Goal: Complete application form: Complete application form

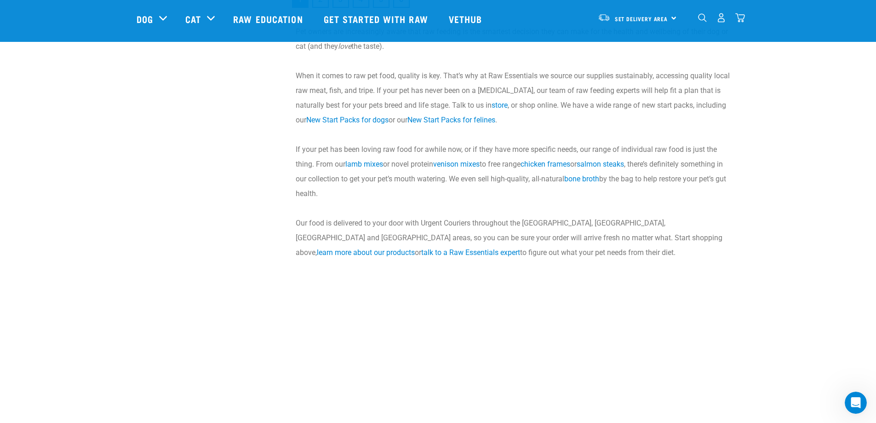
scroll to position [1610, 0]
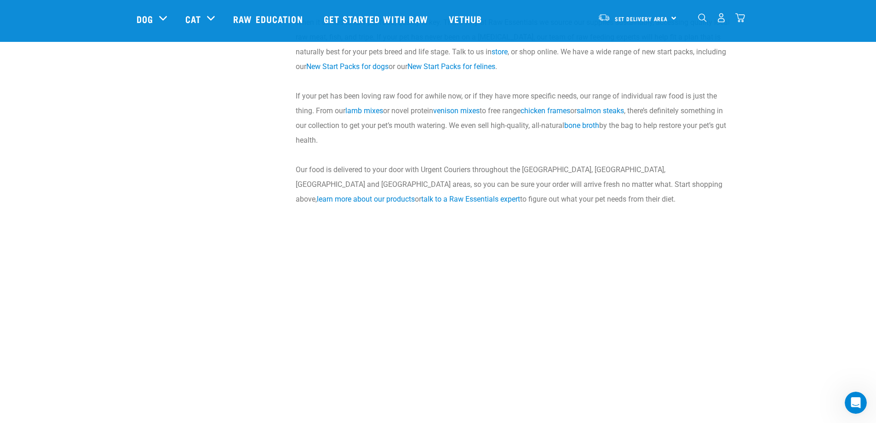
click at [357, 71] on p "When it comes to raw pet food, quality is key. That’s why at Raw Essentials we …" at bounding box center [515, 44] width 439 height 59
click at [358, 65] on link "New Start Packs for dogs" at bounding box center [347, 66] width 82 height 9
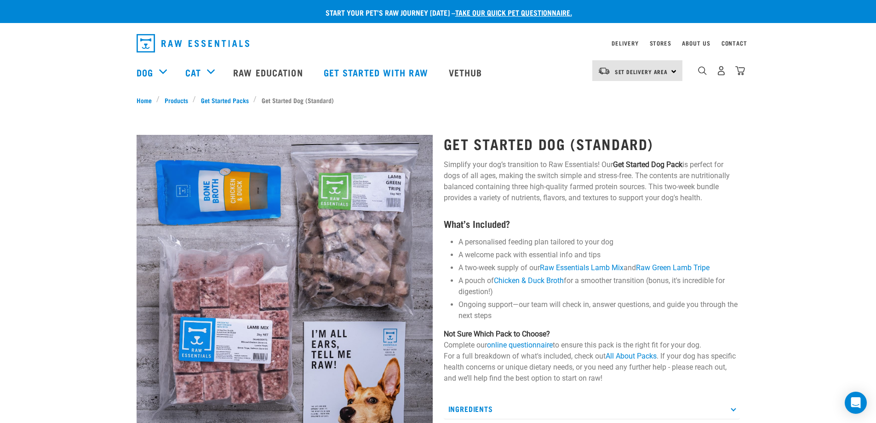
scroll to position [46, 0]
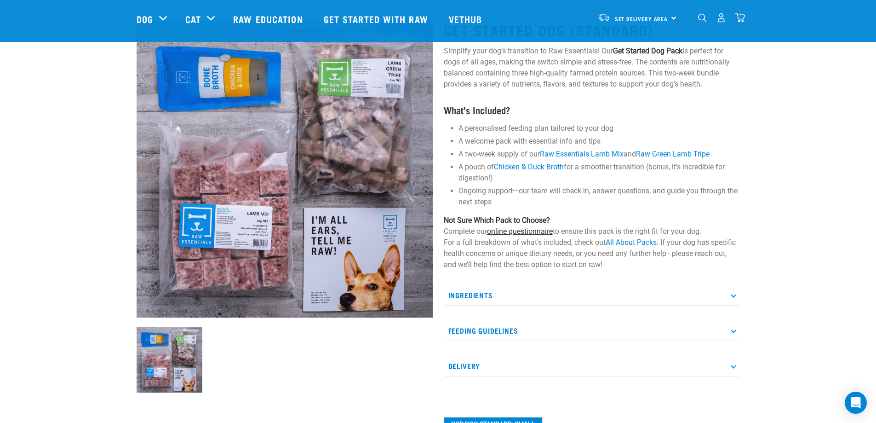
click at [520, 230] on link "online questionnaire" at bounding box center [520, 231] width 66 height 9
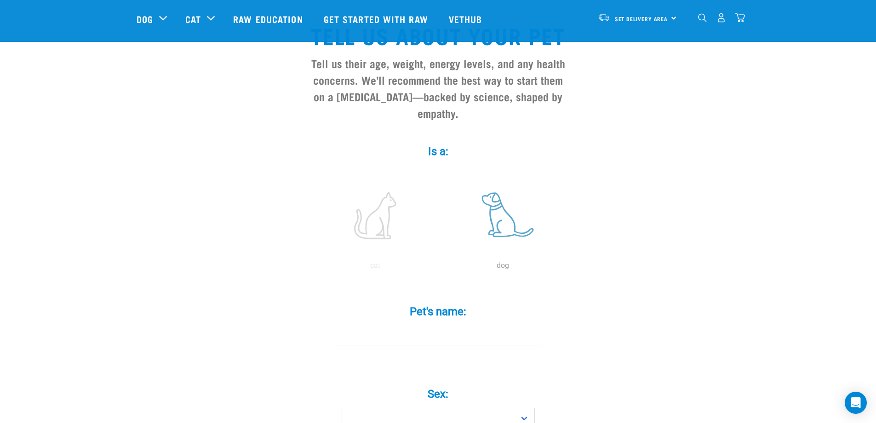
scroll to position [46, 0]
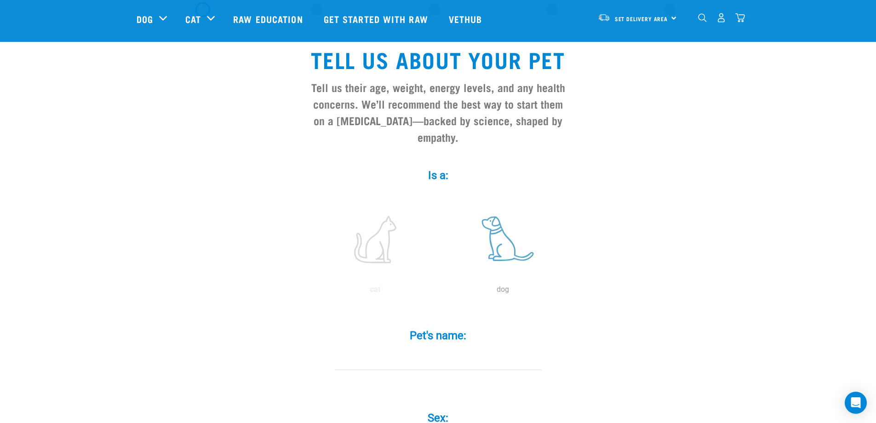
click at [501, 217] on label at bounding box center [503, 239] width 124 height 78
click at [439, 292] on input "radio" at bounding box center [439, 292] width 0 height 0
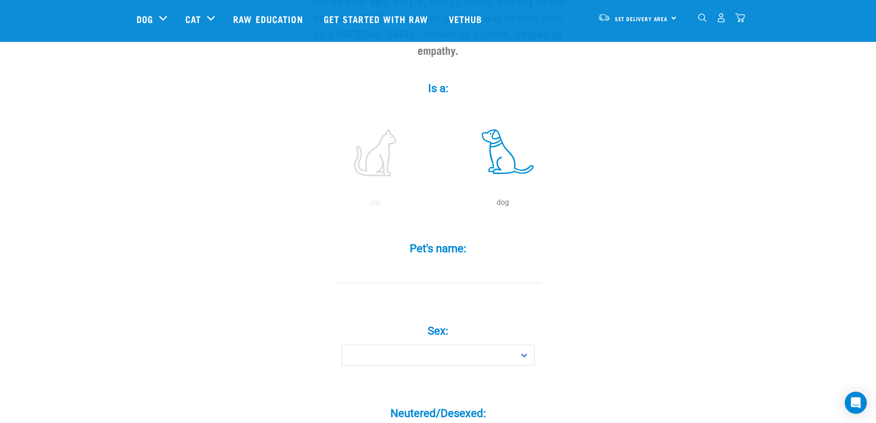
scroll to position [138, 0]
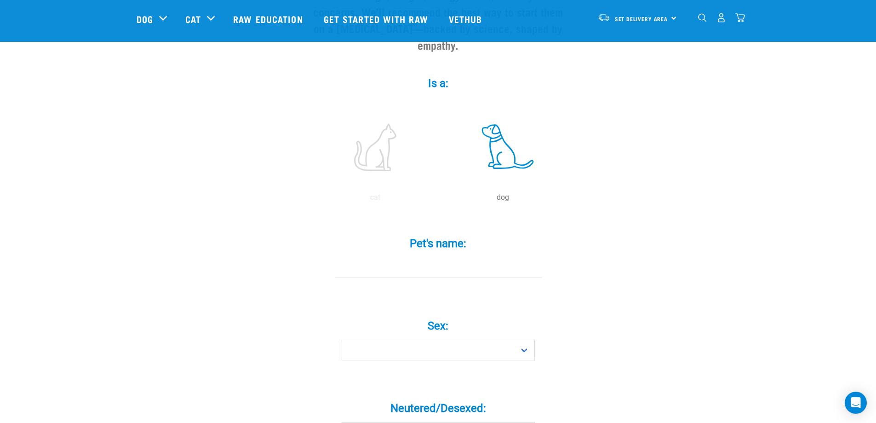
click at [415, 257] on input "Pet's name: *" at bounding box center [438, 267] width 207 height 21
type input "Maggie"
click at [525, 339] on select "Boy Girl" at bounding box center [438, 349] width 193 height 21
select select "girl"
click at [342, 339] on select "Boy Girl" at bounding box center [438, 349] width 193 height 21
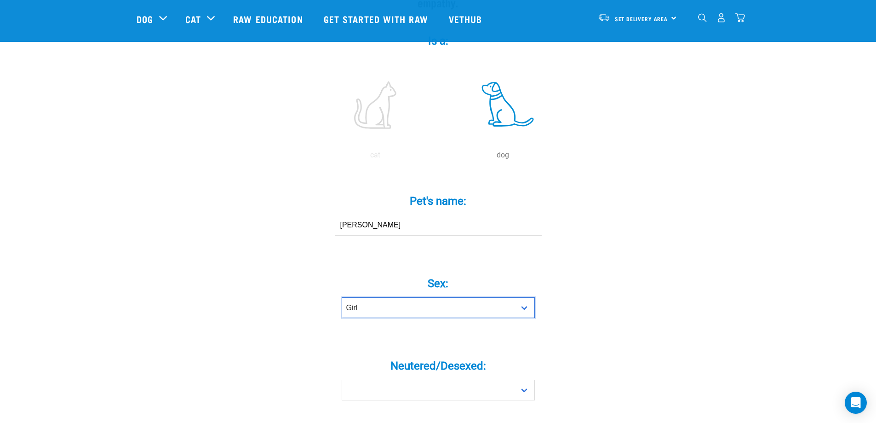
scroll to position [276, 0]
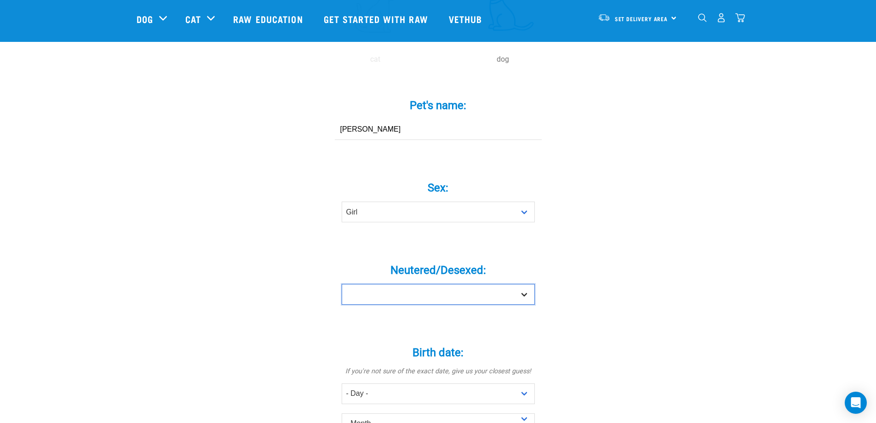
click at [524, 284] on select "Yes No" at bounding box center [438, 294] width 193 height 21
select select "yes"
click at [342, 284] on select "Yes No" at bounding box center [438, 294] width 193 height 21
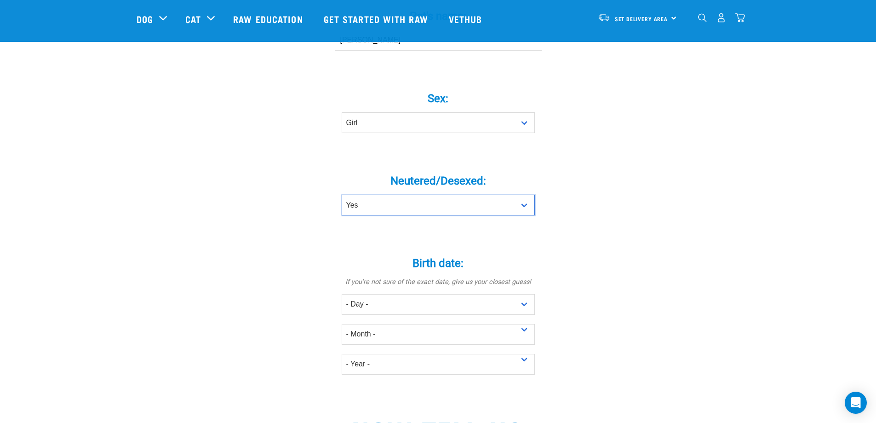
scroll to position [368, 0]
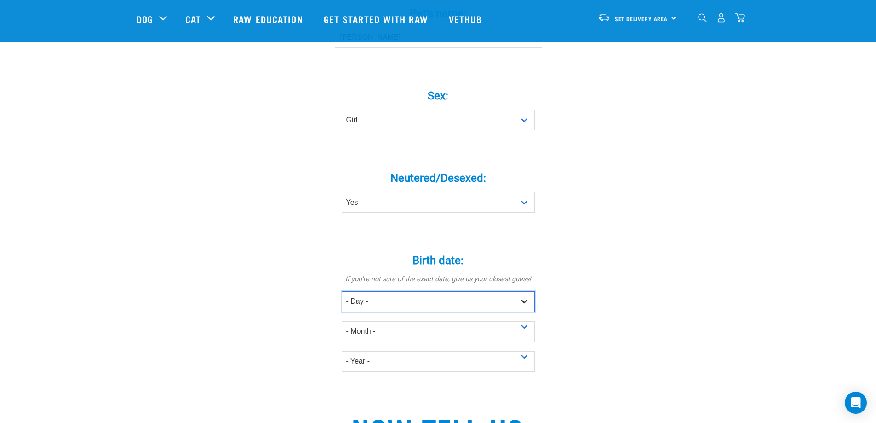
click at [519, 291] on select "- Day - 1 2 3 4 5 6 7 8 9 10 11 12 13 14 15 16 17 18 19 20 21 22 23 24 25 26 27" at bounding box center [438, 301] width 193 height 21
select select "12"
click at [342, 291] on select "- Day - 1 2 3 4 5 6 7 8 9 10 11 12 13 14 15 16 17 18 19 20 21 22 23 24 25 26 27" at bounding box center [438, 301] width 193 height 21
click at [453, 321] on select "- Month - January February March April May June July August September October N…" at bounding box center [438, 331] width 193 height 21
select select "December"
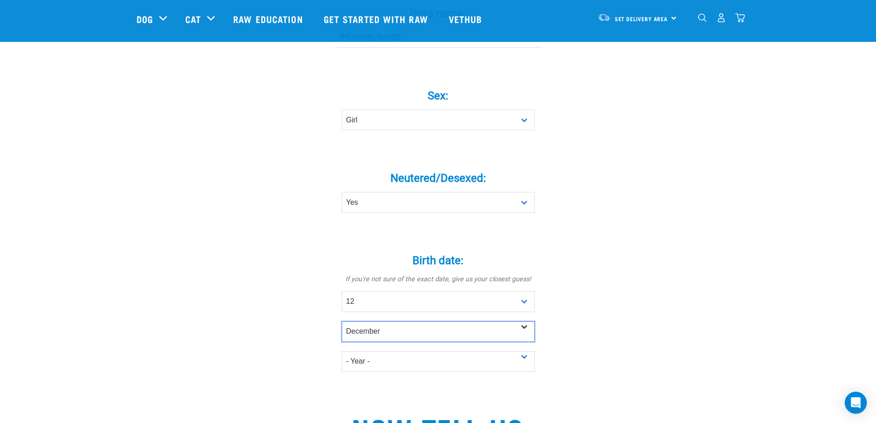
click at [342, 321] on select "- Month - January February March April May June July August September October N…" at bounding box center [438, 331] width 193 height 21
click at [524, 351] on select "- Year - 2025 2024 2023 2022 2021 2020 2019 2018 2017 2016 2015 2014 2013 2012" at bounding box center [438, 361] width 193 height 21
select select "2024"
click at [342, 351] on select "- Year - 2025 2024 2023 2022 2021 2020 2019 2018 2017 2016 2015 2014 2013 2012" at bounding box center [438, 361] width 193 height 21
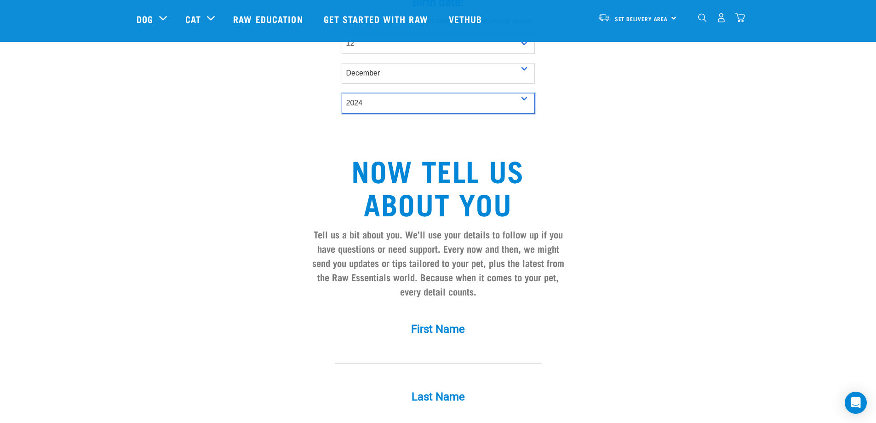
scroll to position [644, 0]
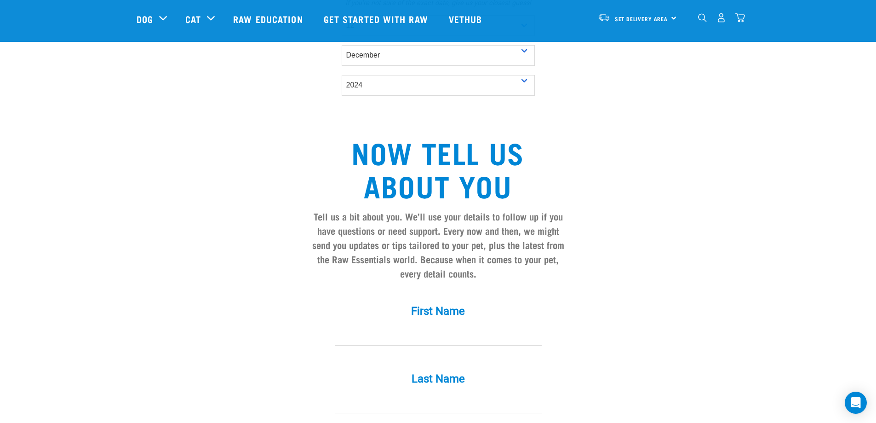
click at [407, 325] on input "First Name *" at bounding box center [438, 335] width 207 height 21
type input "Kirsten"
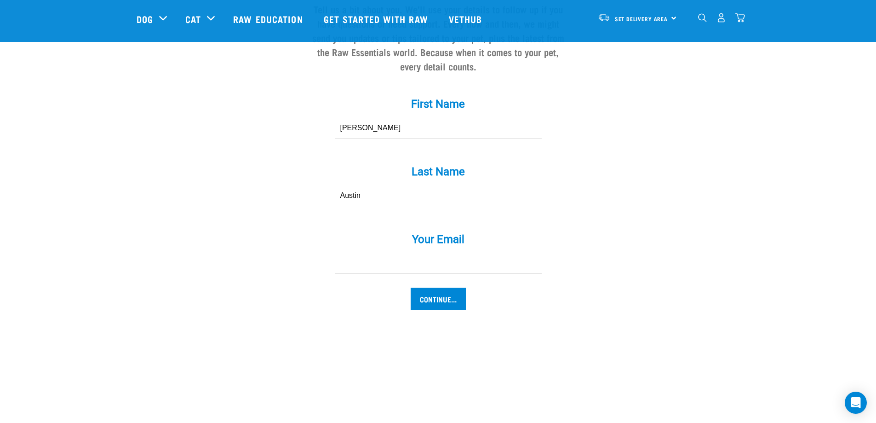
scroll to position [874, 0]
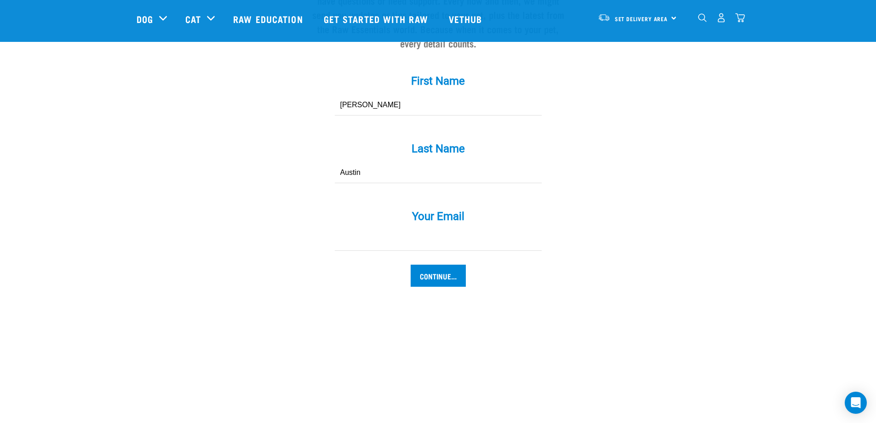
type input "Austin"
click at [422, 230] on input "Your Email *" at bounding box center [438, 240] width 207 height 21
type input "kirstenaustin29@gmail.com"
click at [453, 264] on input "Continue..." at bounding box center [438, 275] width 55 height 22
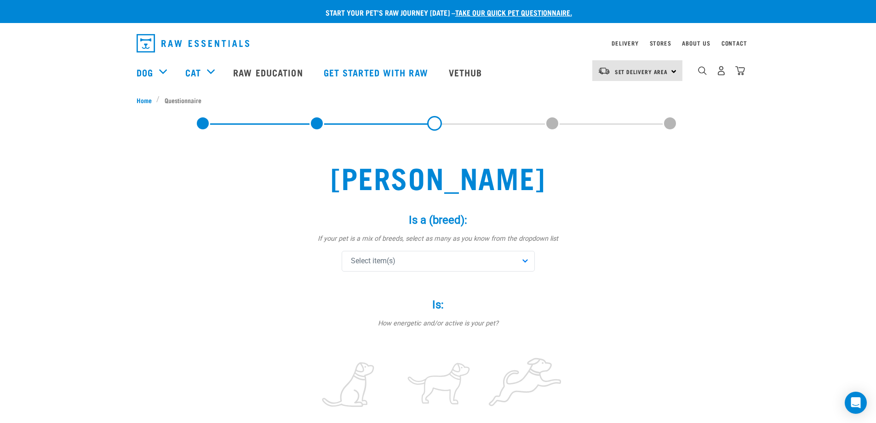
click at [525, 262] on div "Select item(s)" at bounding box center [438, 261] width 193 height 21
click at [535, 317] on div "Is: * How energetic and/or active is your pet? not active active very active" at bounding box center [438, 363] width 276 height 156
click at [528, 261] on div "Select item(s)" at bounding box center [438, 261] width 193 height 21
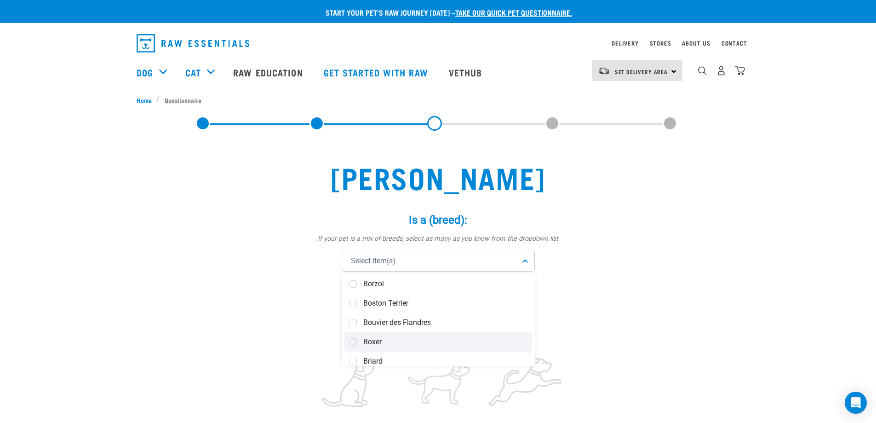
click at [351, 338] on span at bounding box center [353, 341] width 7 height 7
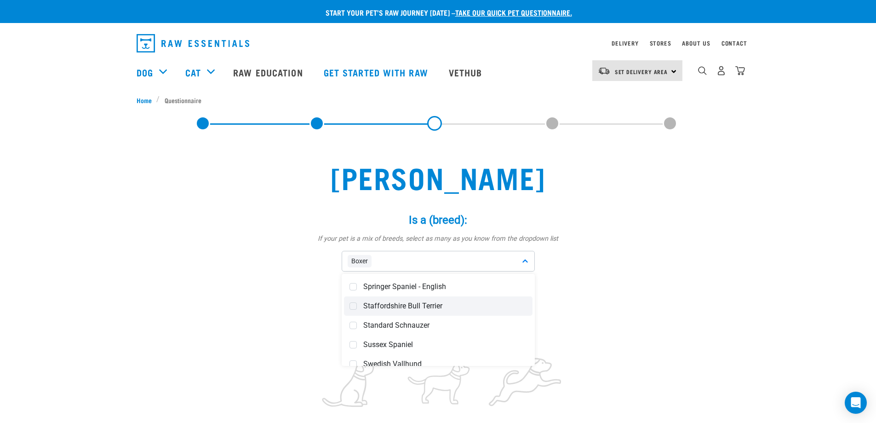
click at [353, 303] on span at bounding box center [353, 305] width 7 height 7
click at [534, 356] on div "Affenpinscher Afghan Hound Airedale Terrier Akita Inu Alaskan Malamute Am Staff…" at bounding box center [438, 320] width 193 height 92
click at [571, 328] on p "How energetic and/or active is your pet?" at bounding box center [438, 323] width 276 height 10
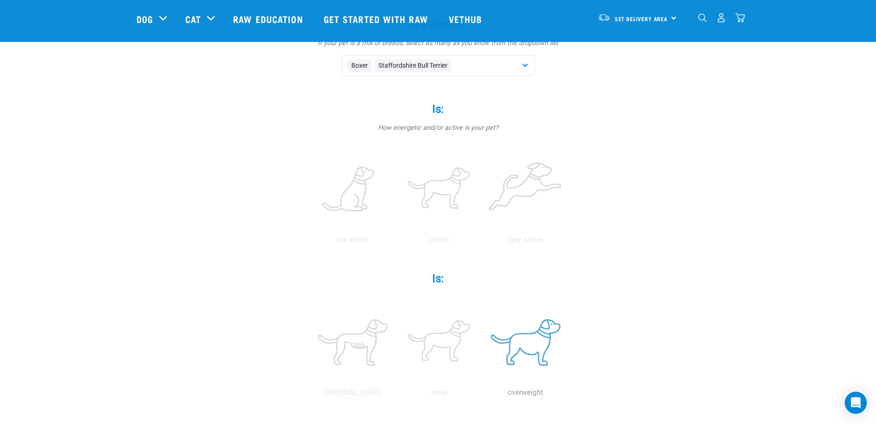
scroll to position [138, 0]
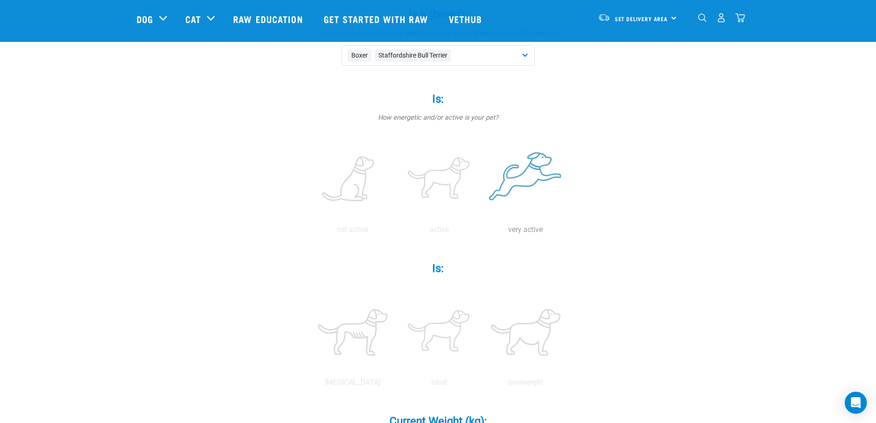
click at [520, 179] on label at bounding box center [525, 179] width 83 height 78
click at [483, 232] on input "radio" at bounding box center [483, 232] width 0 height 0
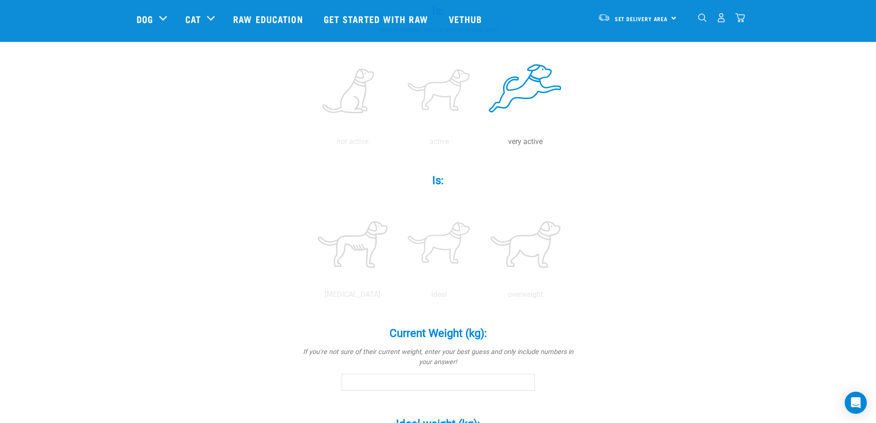
scroll to position [230, 0]
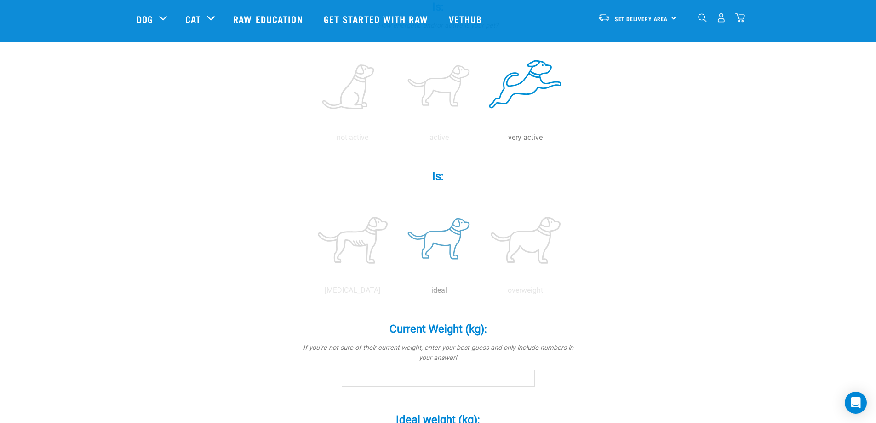
click at [450, 246] on label at bounding box center [439, 240] width 83 height 78
click at [396, 293] on input "radio" at bounding box center [396, 293] width 0 height 0
click at [464, 384] on input "Current Weight (kg): *" at bounding box center [438, 377] width 193 height 17
click at [527, 376] on input "0.1" at bounding box center [438, 377] width 193 height 17
click at [527, 376] on input "0.2" at bounding box center [438, 377] width 193 height 17
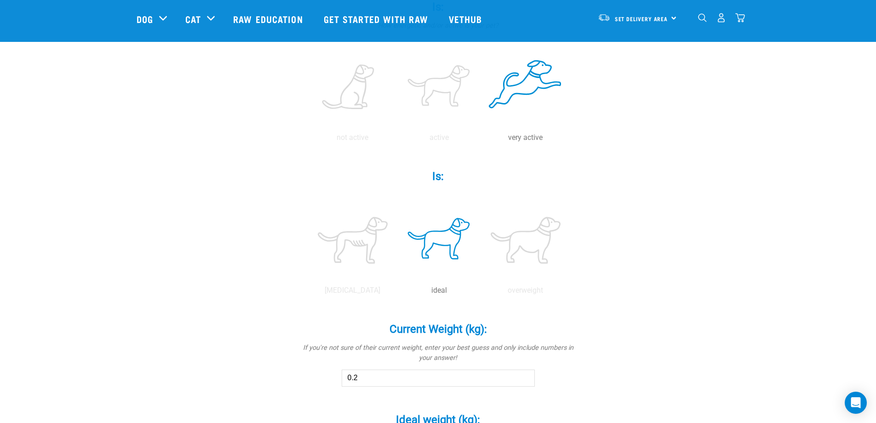
drag, startPoint x: 391, startPoint y: 377, endPoint x: 307, endPoint y: 378, distance: 84.2
click at [307, 378] on div "Current Weight (kg): * If you're not sure of their current weight, enter your b…" at bounding box center [438, 348] width 276 height 77
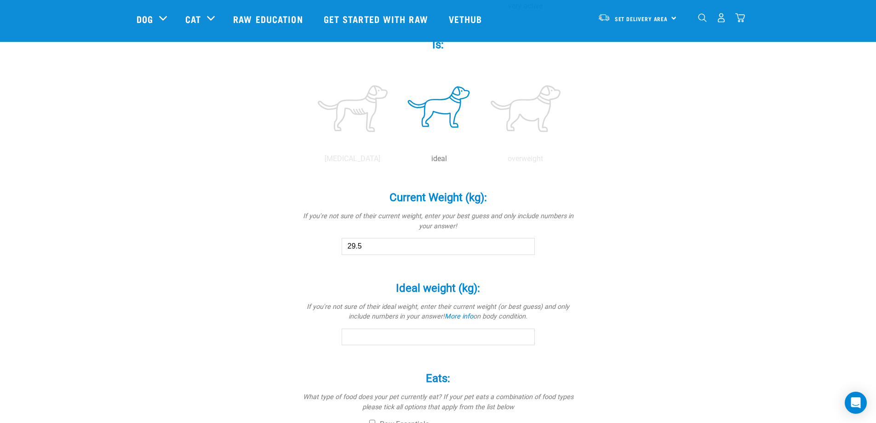
scroll to position [368, 0]
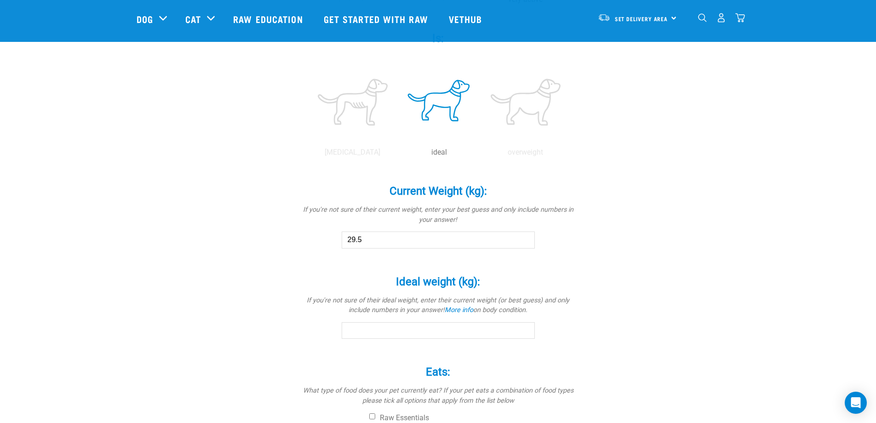
type input "29.5"
click at [385, 336] on input "Ideal weight (kg): *" at bounding box center [438, 330] width 193 height 17
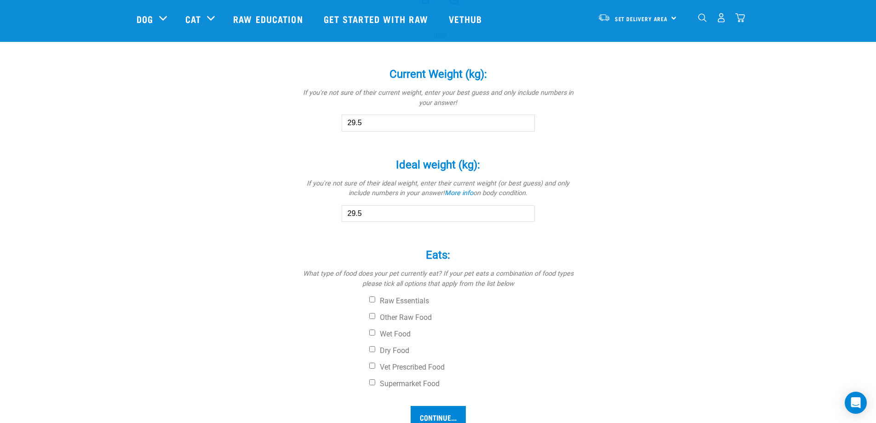
scroll to position [506, 0]
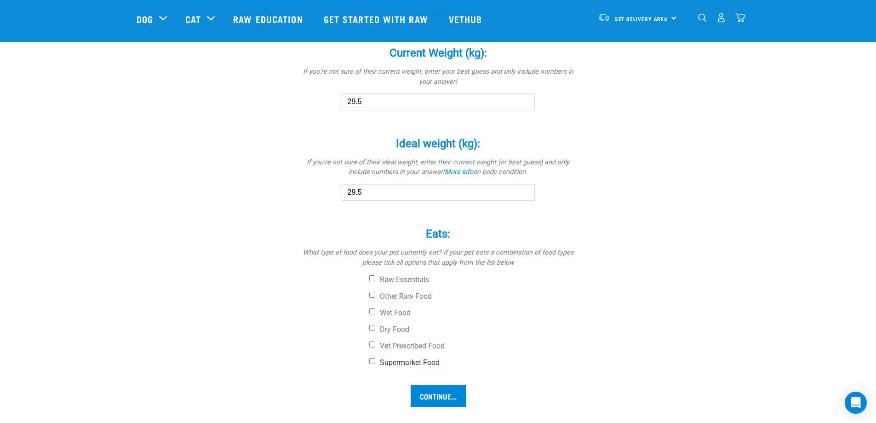
type input "29.5"
click at [372, 361] on input "Supermarket Food" at bounding box center [372, 361] width 6 height 6
checkbox input "true"
click at [449, 396] on input "Continue..." at bounding box center [438, 396] width 55 height 22
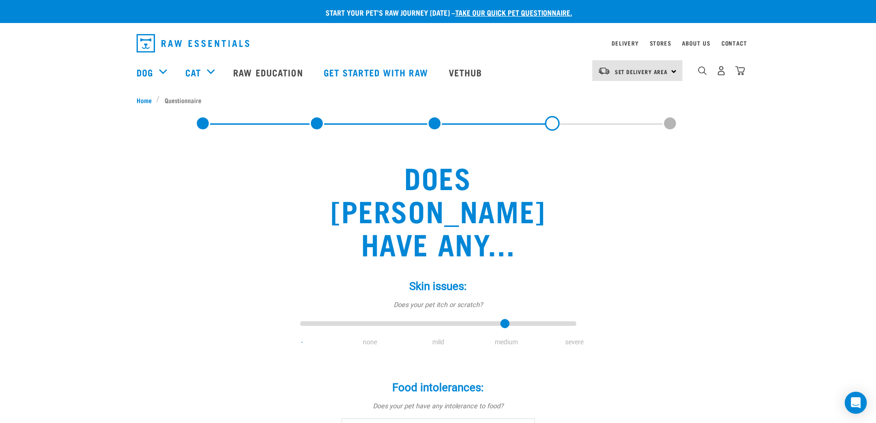
drag, startPoint x: 304, startPoint y: 290, endPoint x: 527, endPoint y: 294, distance: 222.7
type input "3"
click at [527, 317] on input "range" at bounding box center [438, 323] width 276 height 13
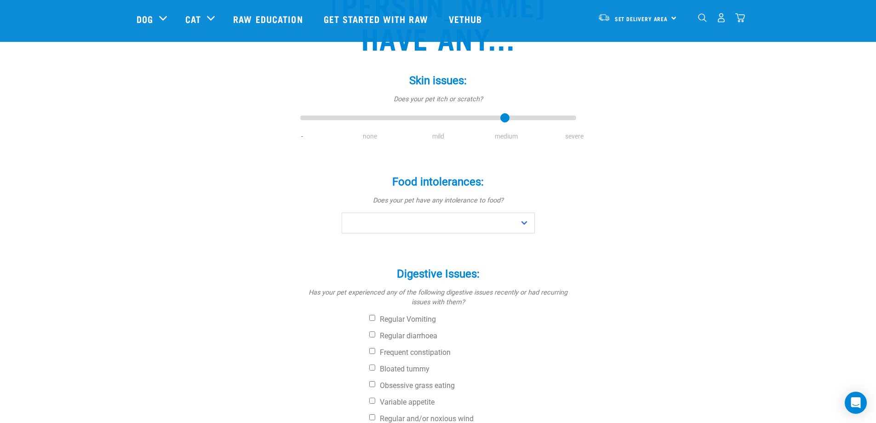
scroll to position [92, 0]
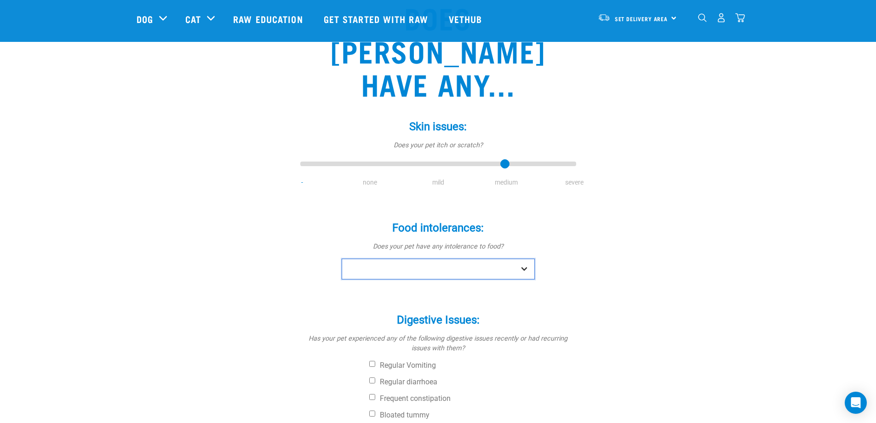
click at [525, 259] on select "No Yes" at bounding box center [438, 269] width 193 height 21
click at [562, 235] on div "Food intolerances: * Does your pet have any intolerance to food? No Yes" at bounding box center [438, 243] width 276 height 71
click at [525, 259] on select "No Yes" at bounding box center [438, 269] width 193 height 21
select select "no"
click at [342, 259] on select "No Yes" at bounding box center [438, 269] width 193 height 21
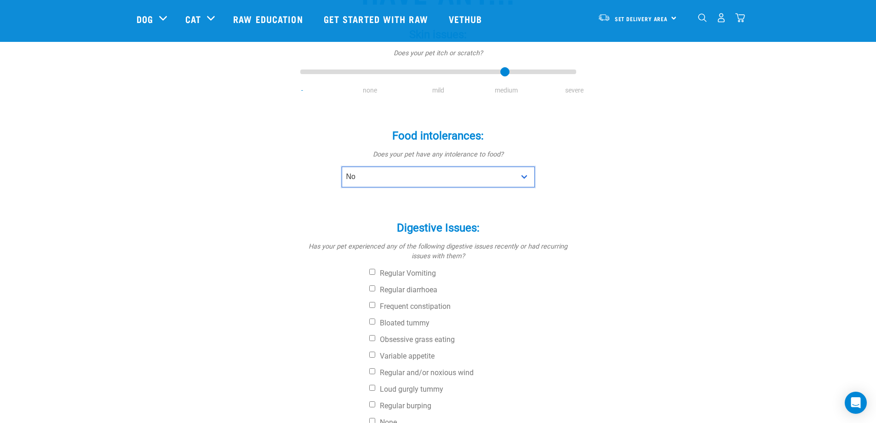
scroll to position [230, 0]
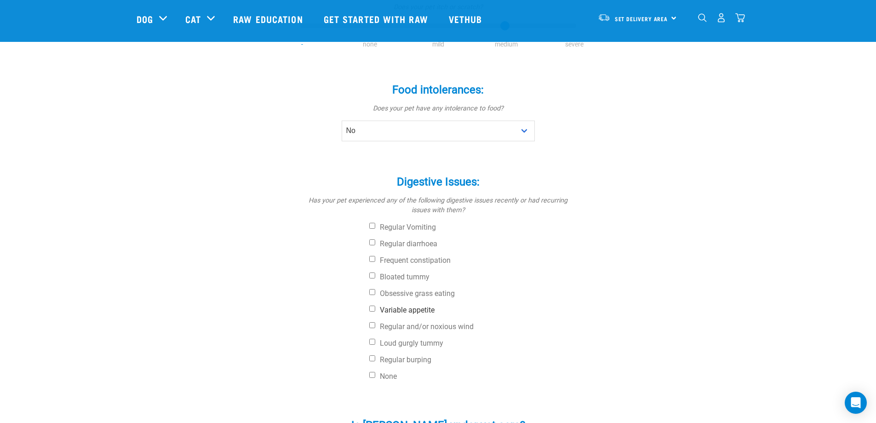
click at [375, 305] on label "Variable appetite" at bounding box center [472, 309] width 207 height 9
click at [375, 305] on input "Variable appetite" at bounding box center [372, 308] width 6 height 6
checkbox input "true"
click at [371, 322] on input "Regular and/or noxious wind" at bounding box center [372, 325] width 6 height 6
checkbox input "true"
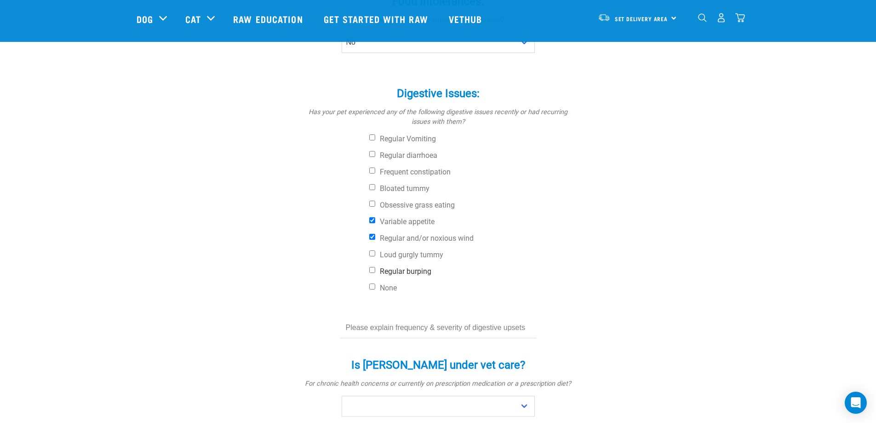
scroll to position [322, 0]
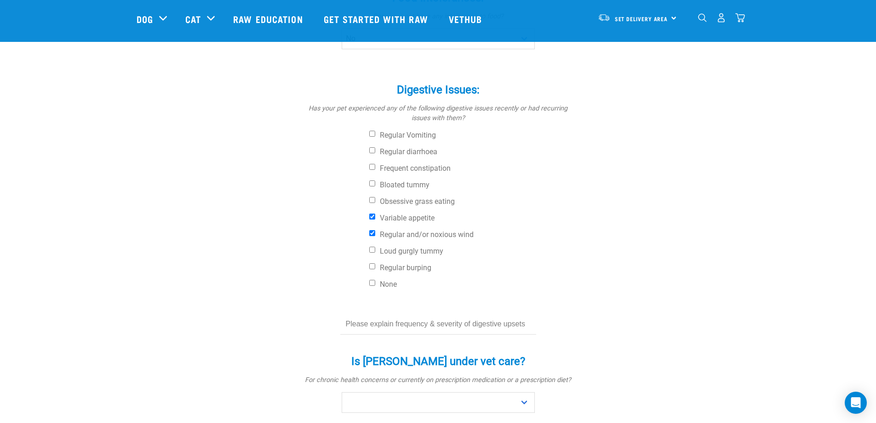
click at [448, 314] on input "text" at bounding box center [438, 324] width 196 height 21
click at [478, 314] on input "text" at bounding box center [438, 324] width 196 height 21
type input "Wind almost daily"
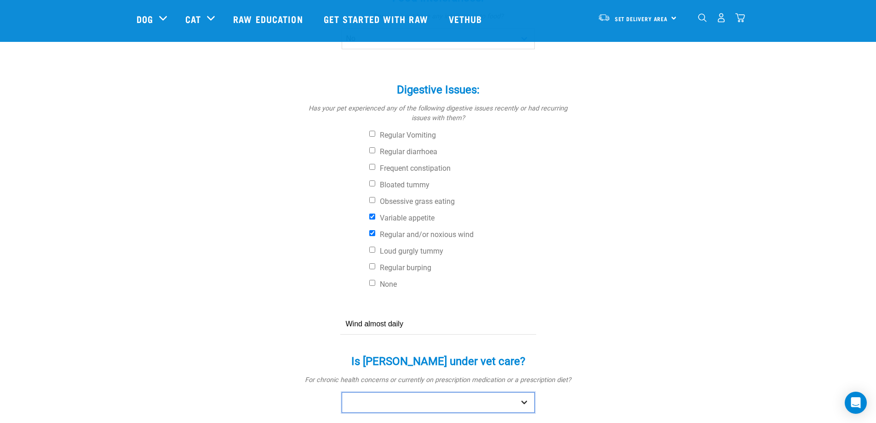
click at [522, 392] on select "No Yes" at bounding box center [438, 402] width 193 height 21
select select "no"
click at [342, 392] on select "No Yes" at bounding box center [438, 402] width 193 height 21
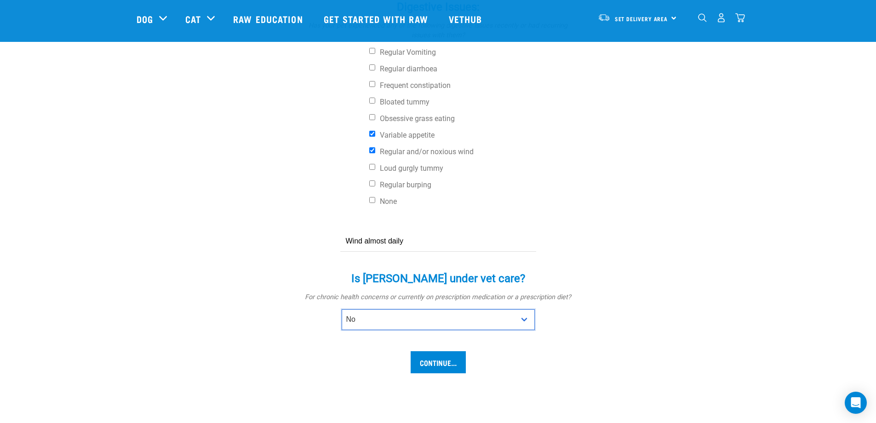
scroll to position [506, 0]
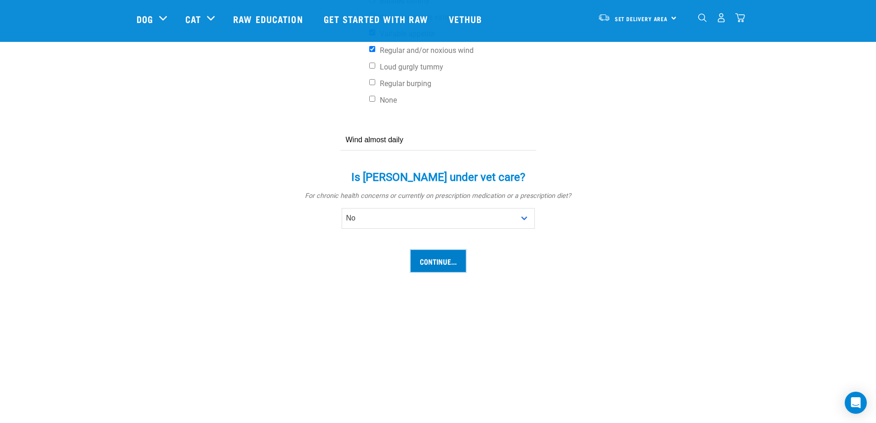
click at [445, 250] on input "Continue..." at bounding box center [438, 261] width 55 height 22
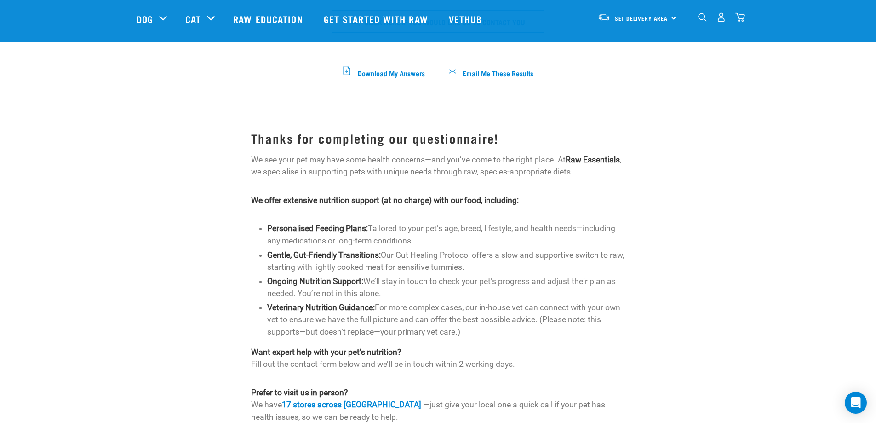
scroll to position [414, 0]
